Goal: Find specific page/section: Find specific page/section

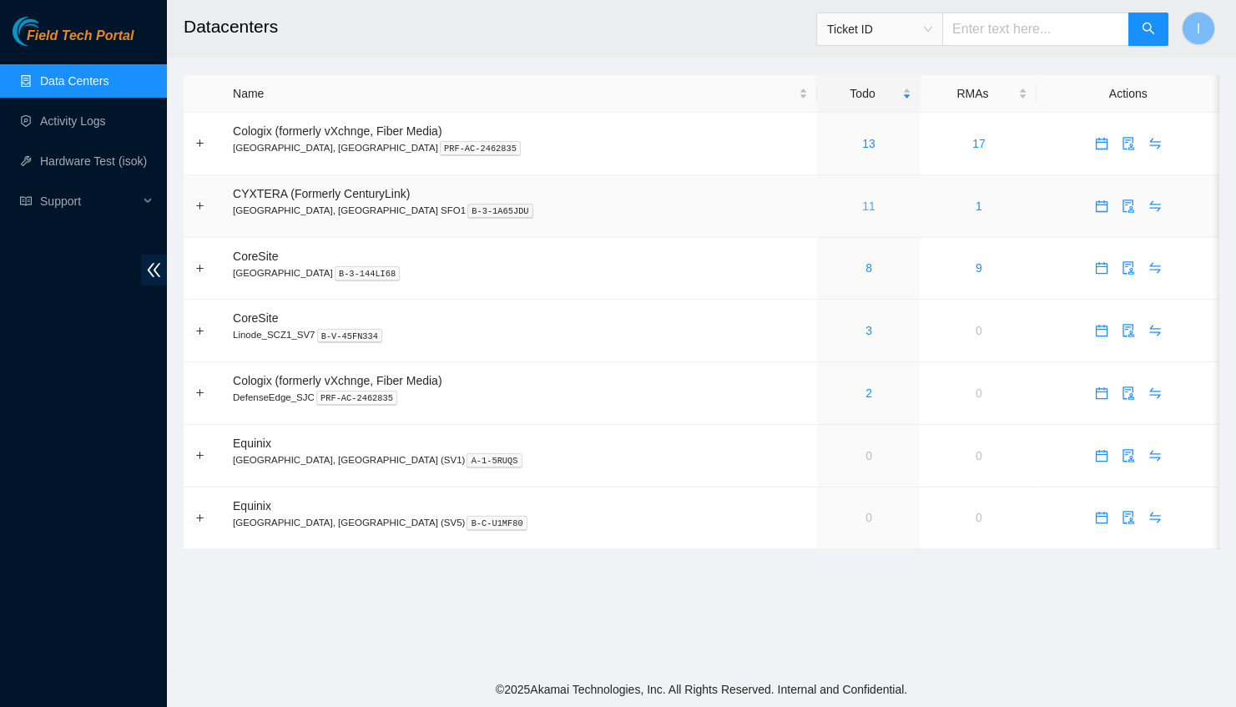
click at [862, 203] on link "11" at bounding box center [868, 206] width 13 height 13
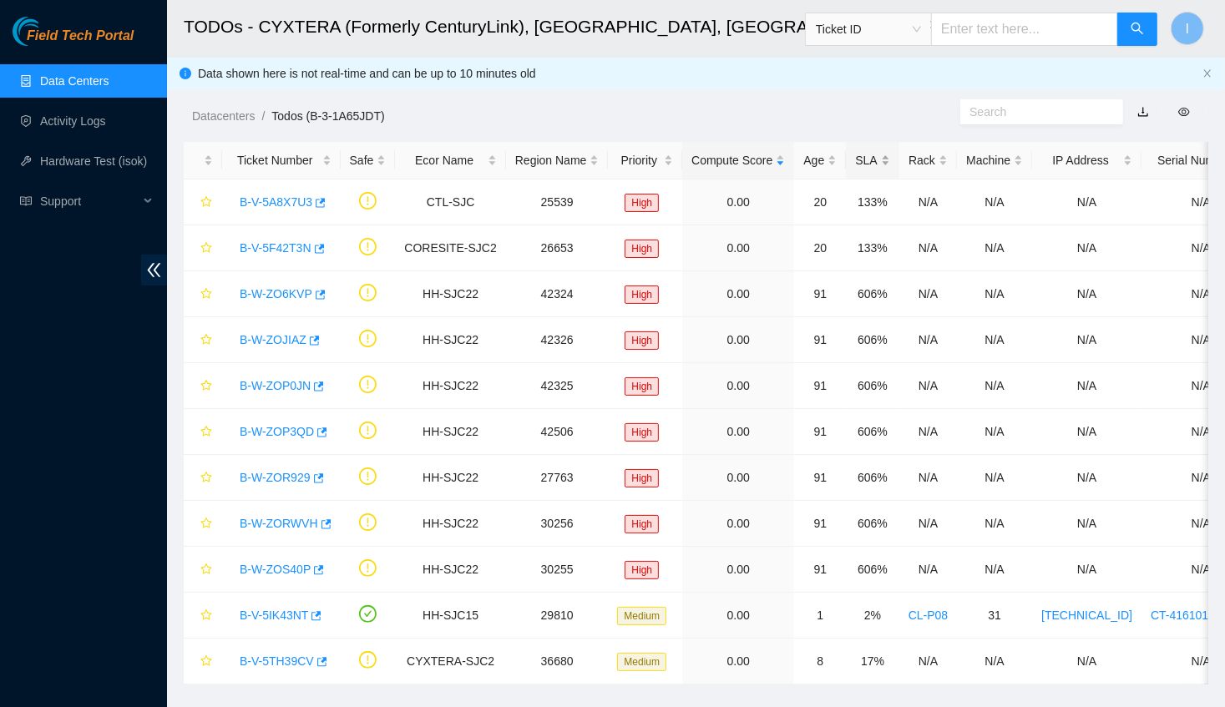
click at [855, 169] on div "SLA" at bounding box center [872, 160] width 34 height 18
